Goal: Task Accomplishment & Management: Manage account settings

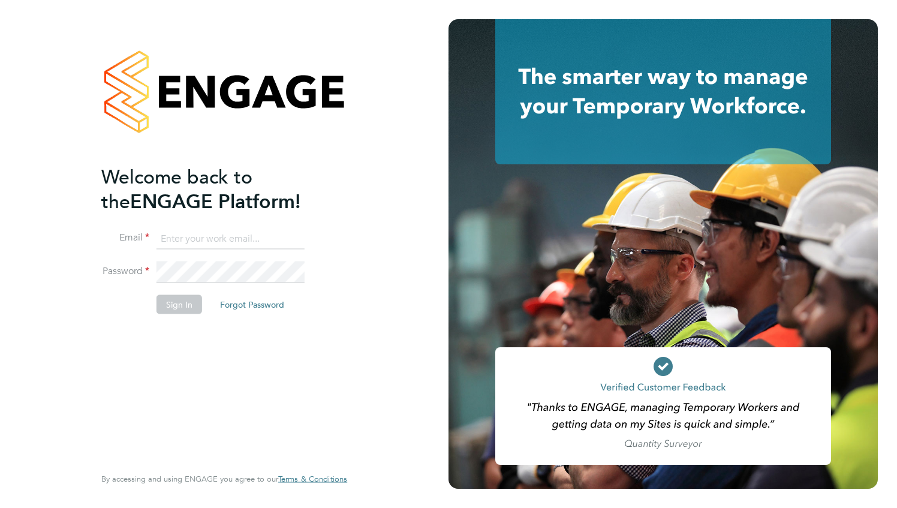
type input "[EMAIL_ADDRESS][DOMAIN_NAME]"
click at [171, 306] on button "Sign In" at bounding box center [179, 303] width 46 height 19
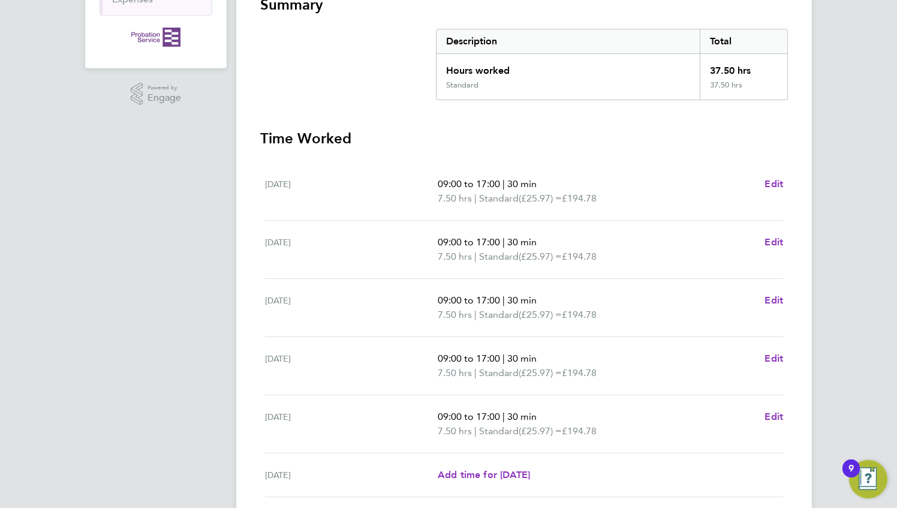
scroll to position [339, 0]
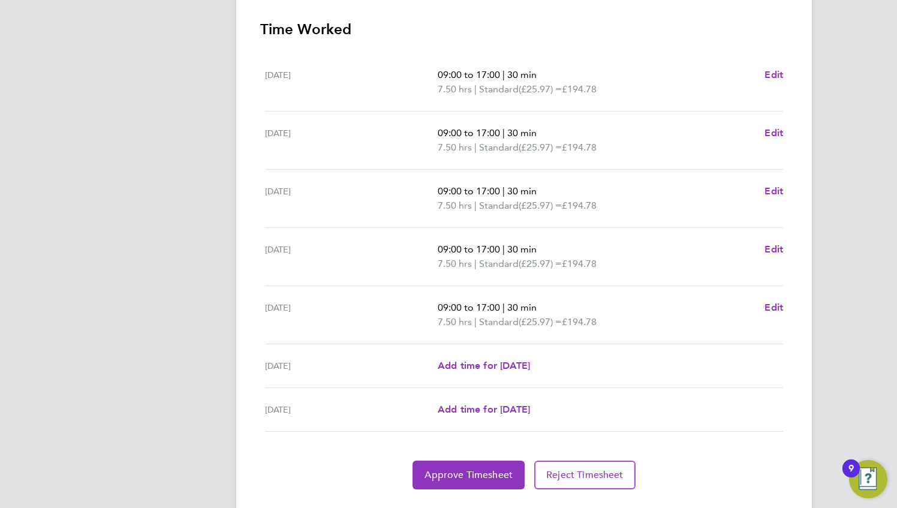
click at [373, 277] on div "[DATE] 09:00 to 17:00 | 30 min 7.50 hrs | Standard (£25.97) = £194.78 Edit" at bounding box center [524, 257] width 518 height 58
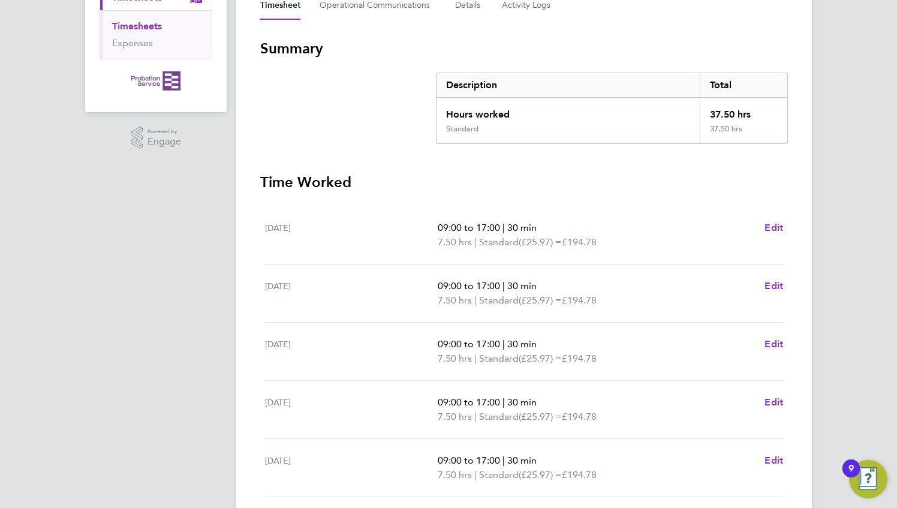
scroll to position [366, 0]
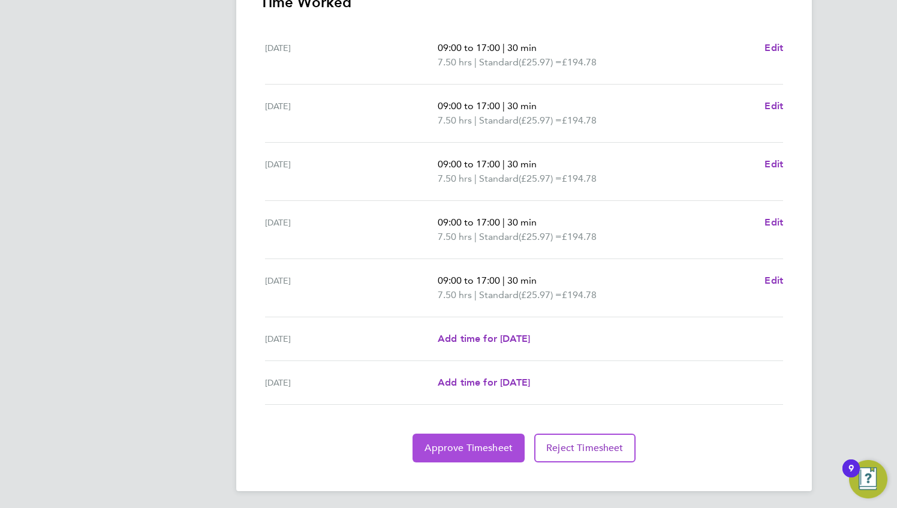
click at [474, 442] on span "Approve Timesheet" at bounding box center [468, 448] width 88 height 12
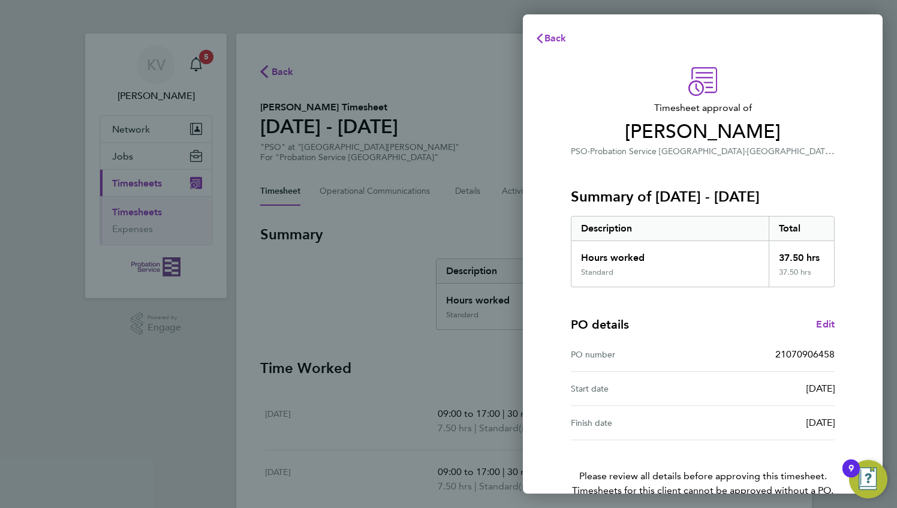
scroll to position [65, 0]
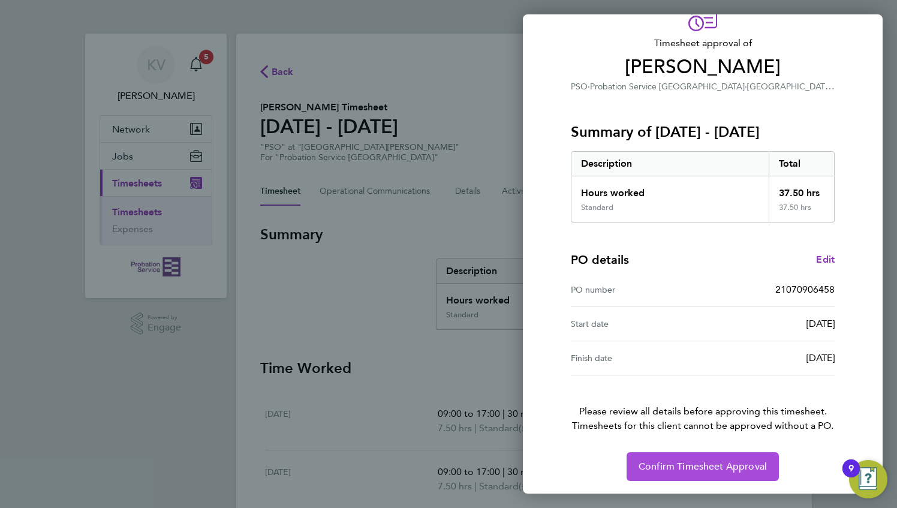
click at [699, 457] on button "Confirm Timesheet Approval" at bounding box center [702, 466] width 152 height 29
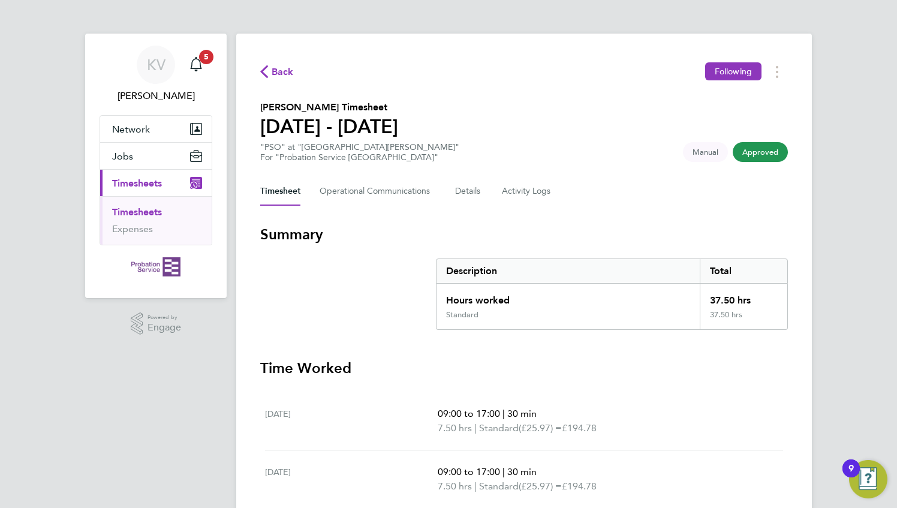
scroll to position [308, 0]
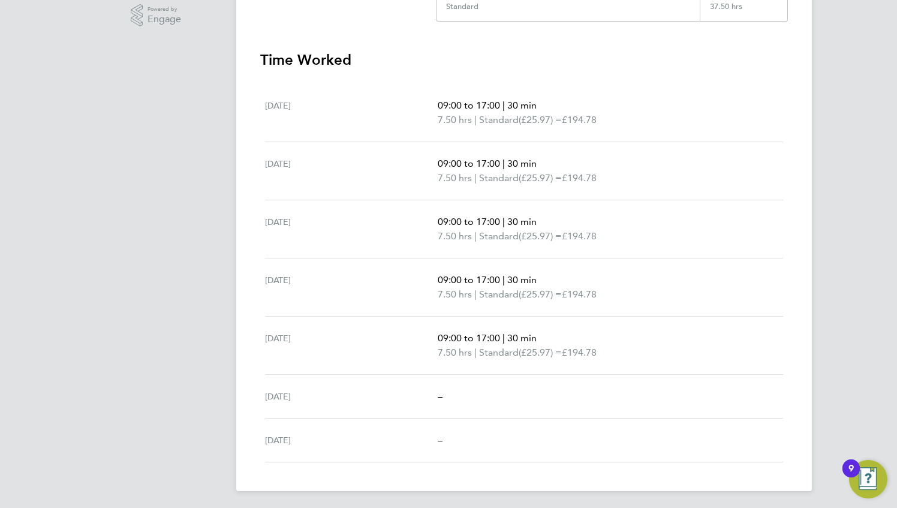
click at [870, 472] on img "Open Resource Center, 9 new notifications" at bounding box center [868, 479] width 38 height 38
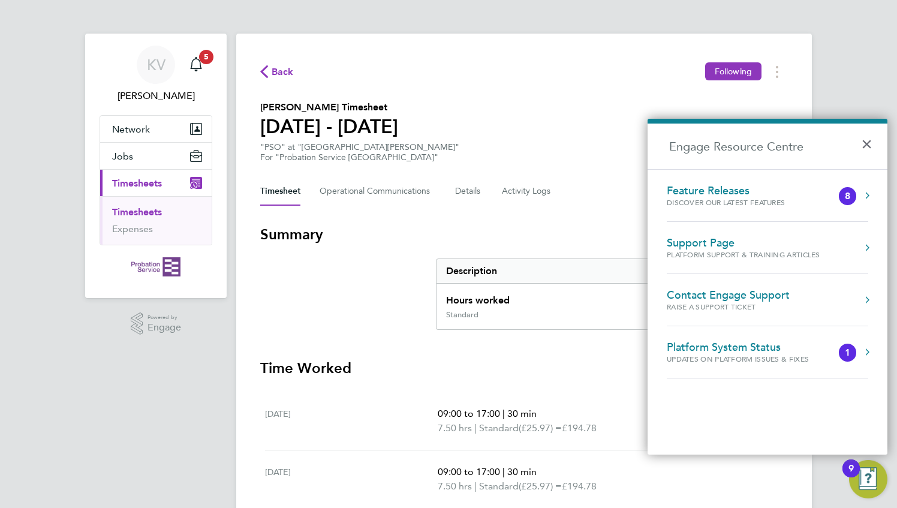
scroll to position [0, 0]
click at [864, 145] on button "×" at bounding box center [869, 140] width 17 height 26
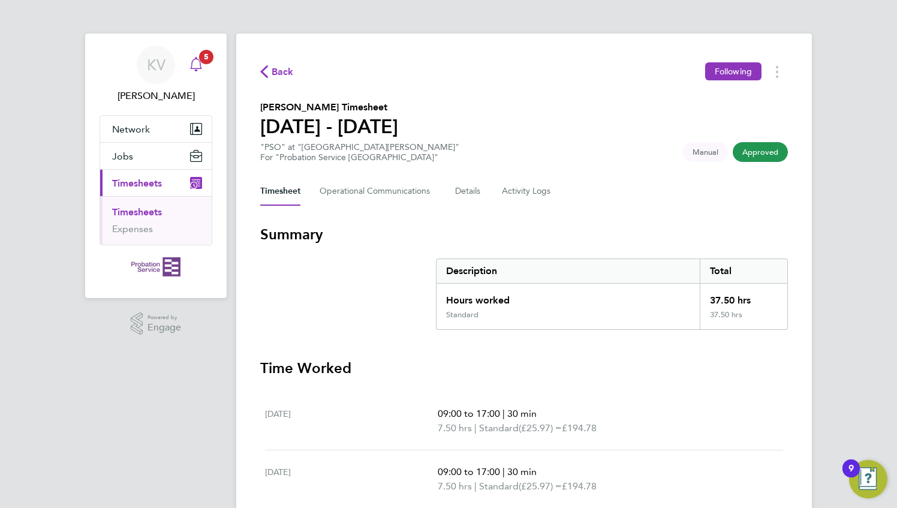
click at [199, 59] on app-badge "5" at bounding box center [206, 55] width 14 height 11
